Goal: Information Seeking & Learning: Compare options

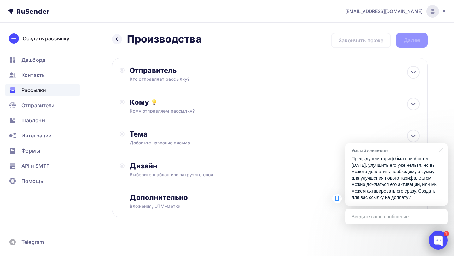
click at [378, 218] on div at bounding box center [438, 240] width 19 height 19
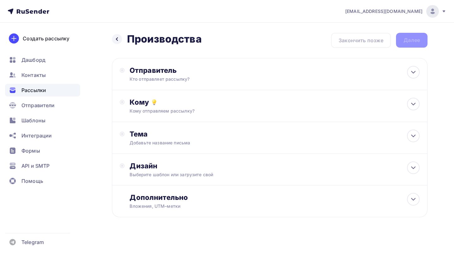
click at [426, 9] on div at bounding box center [432, 11] width 13 height 13
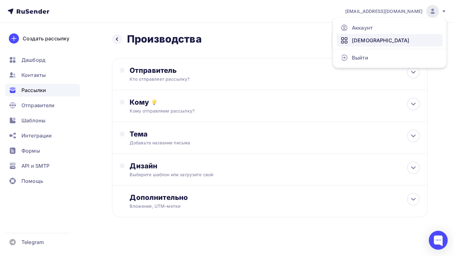
click at [373, 38] on link "[DEMOGRAPHIC_DATA]" at bounding box center [390, 40] width 106 height 13
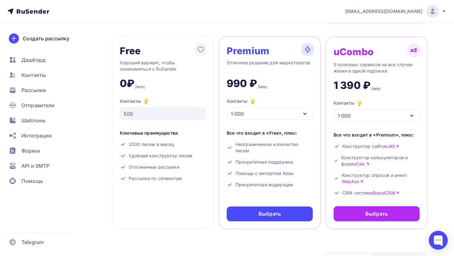
scroll to position [27, 0]
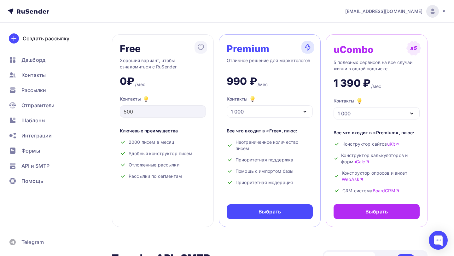
click at [270, 112] on div "1 000" at bounding box center [270, 111] width 86 height 12
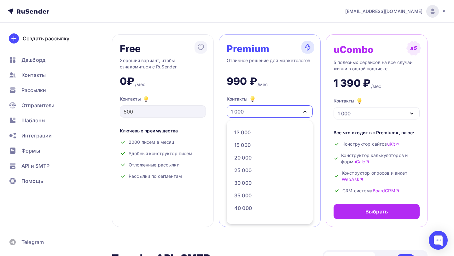
scroll to position [102, 0]
click at [270, 168] on div "30 000" at bounding box center [269, 169] width 70 height 8
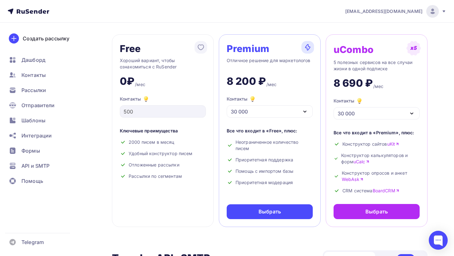
click at [269, 112] on div "30 000" at bounding box center [270, 111] width 86 height 12
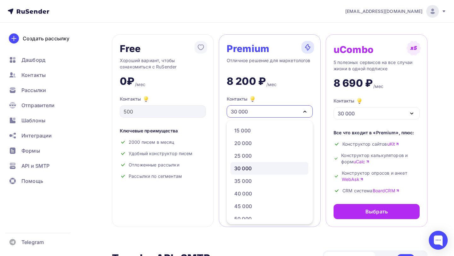
click at [269, 112] on div "30 000" at bounding box center [270, 111] width 86 height 12
